Goal: Transaction & Acquisition: Purchase product/service

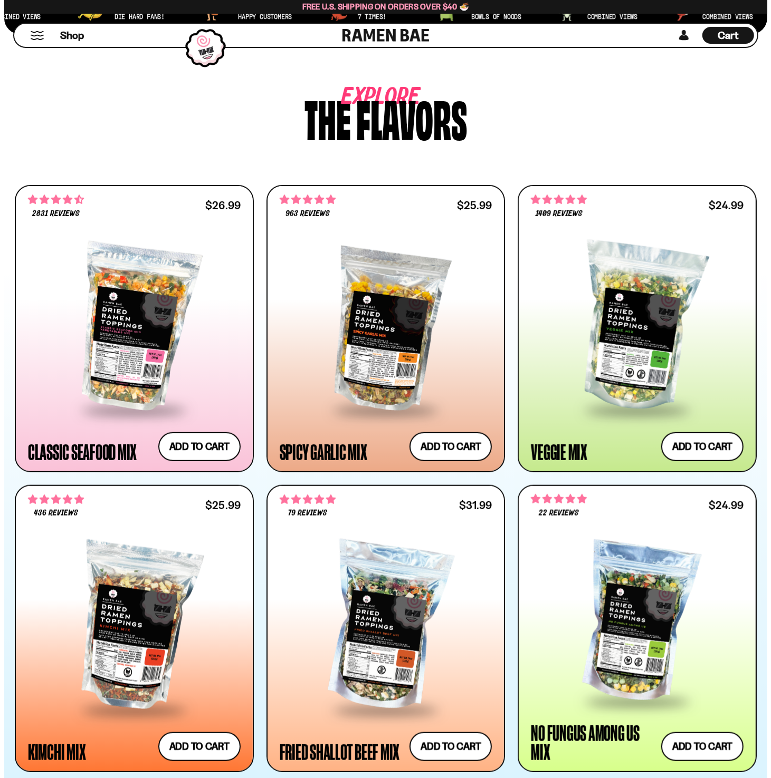
scroll to position [369, 0]
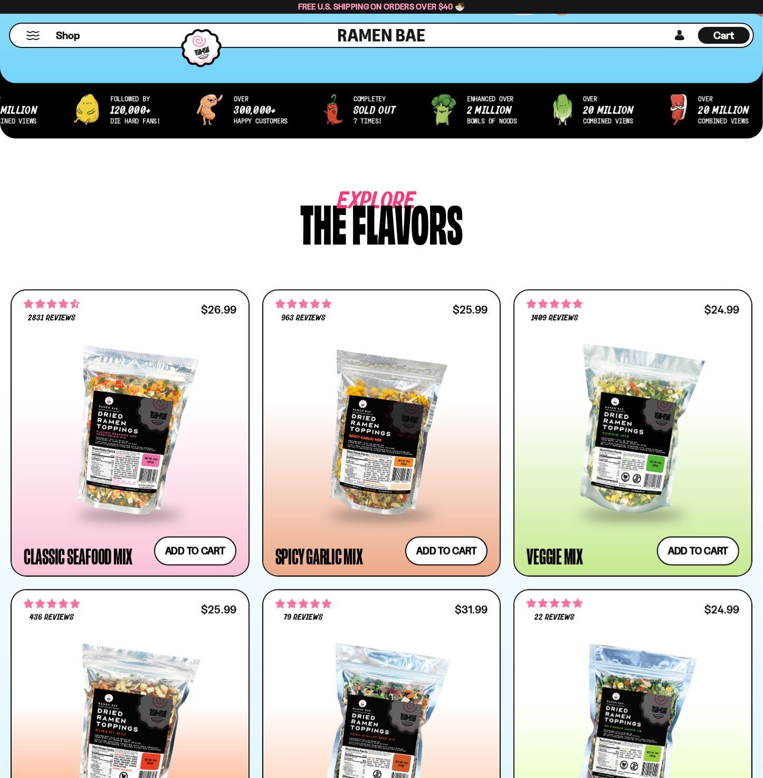
click at [28, 32] on button "Mobile Menu Trigger" at bounding box center [33, 35] width 14 height 9
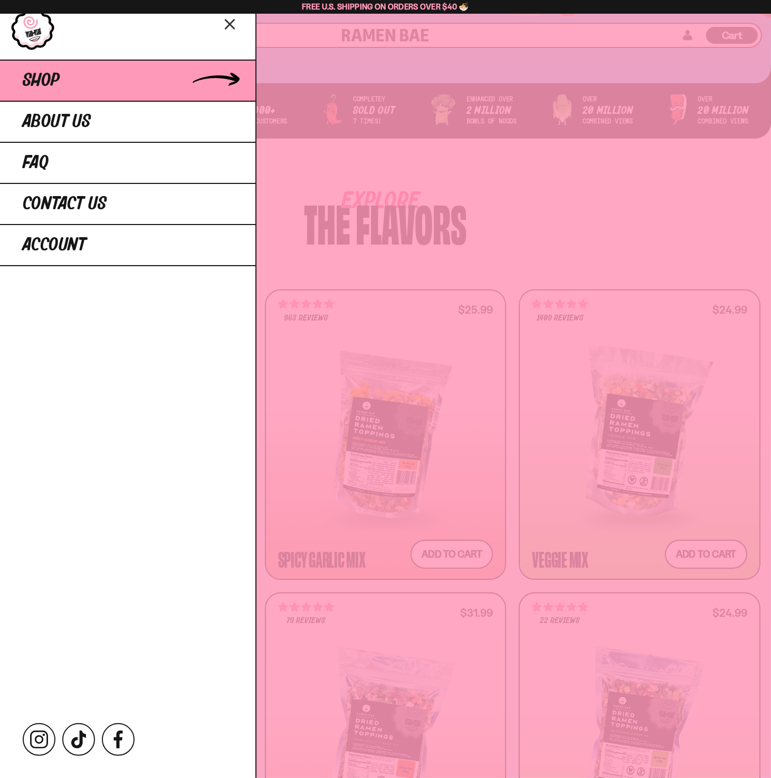
click at [53, 77] on span "Shop" at bounding box center [41, 80] width 37 height 19
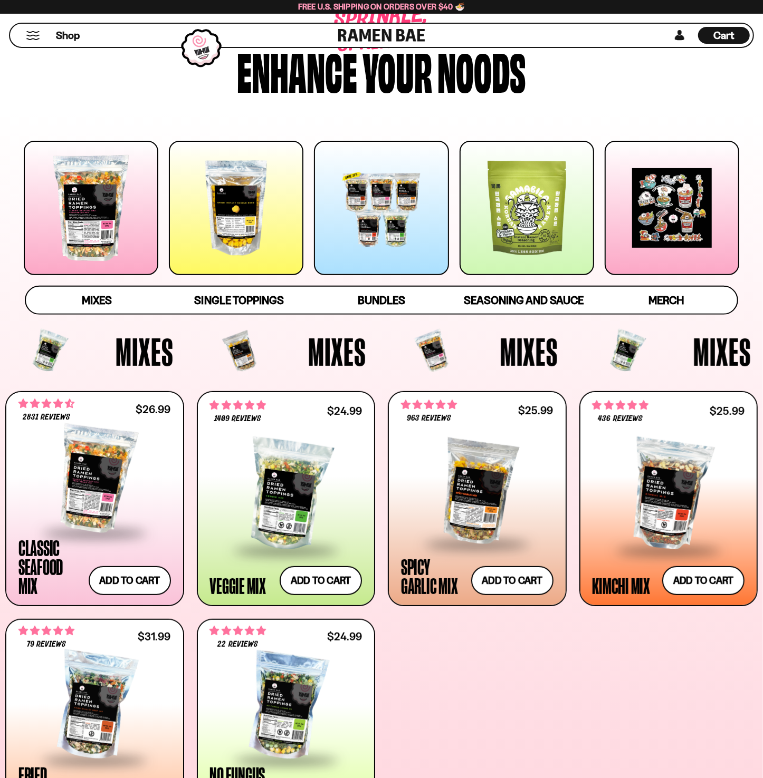
scroll to position [158, 0]
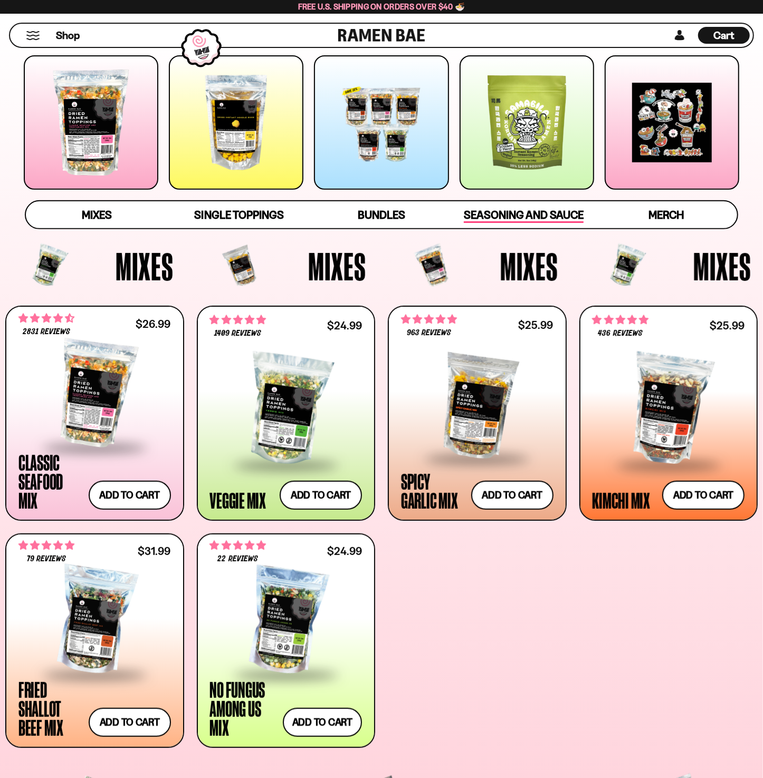
click at [522, 210] on span "Seasoning and Sauce" at bounding box center [524, 215] width 120 height 15
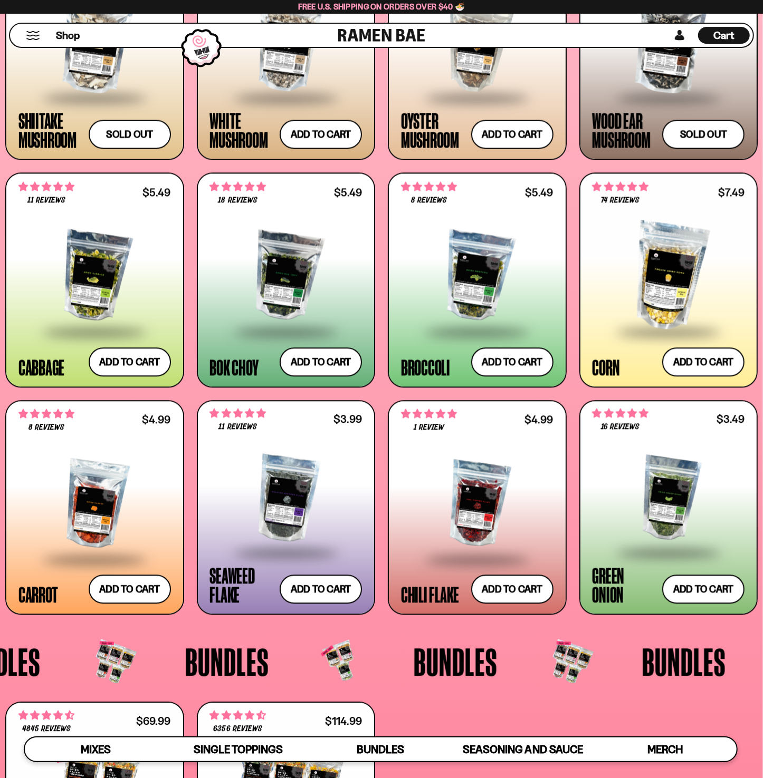
scroll to position [1442, 0]
